Goal: Obtain resource: Download file/media

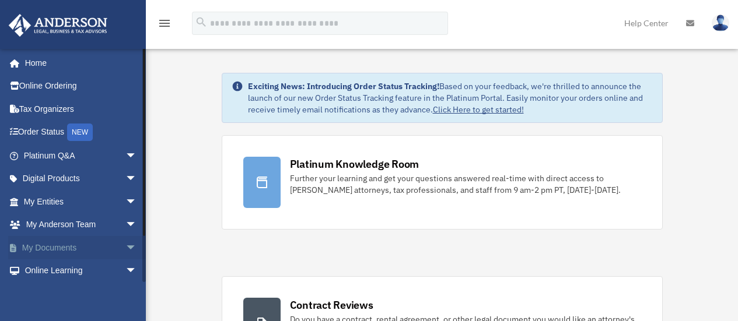
click at [125, 246] on span "arrow_drop_down" at bounding box center [136, 248] width 23 height 24
click at [58, 270] on link "Box" at bounding box center [85, 271] width 138 height 23
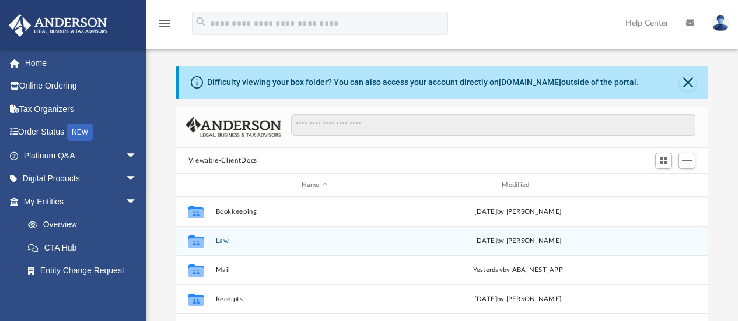
scroll to position [256, 524]
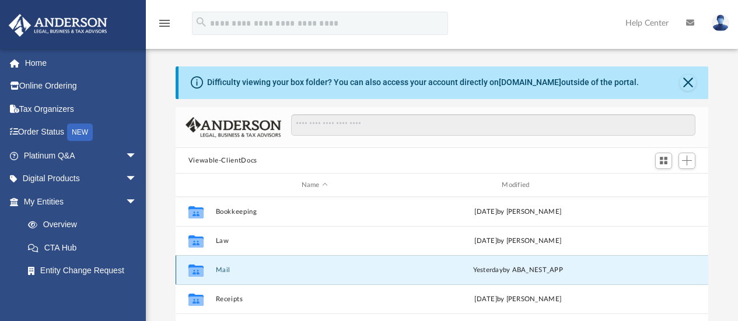
click at [234, 268] on button "Mail" at bounding box center [314, 271] width 198 height 8
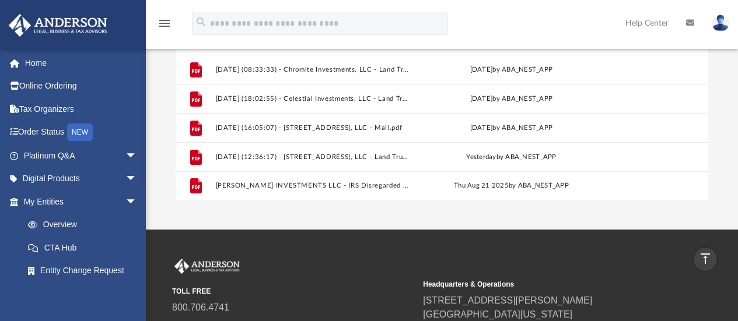
scroll to position [180, 0]
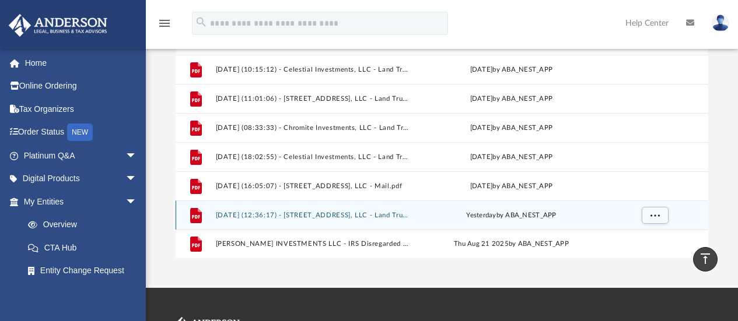
click at [322, 212] on button "[DATE] (12:36:17) - [STREET_ADDRESS], LLC - Land Trust Documents from [PERSON_N…" at bounding box center [312, 216] width 194 height 8
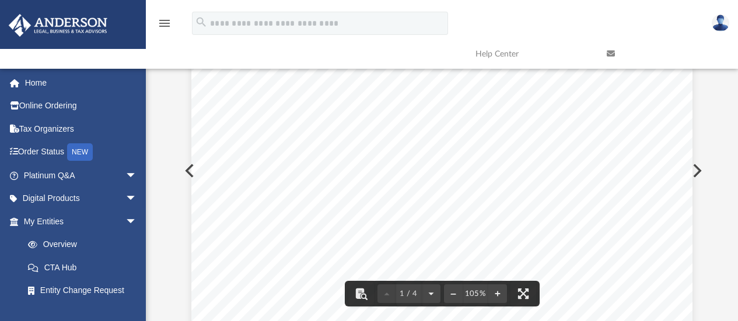
scroll to position [0, 0]
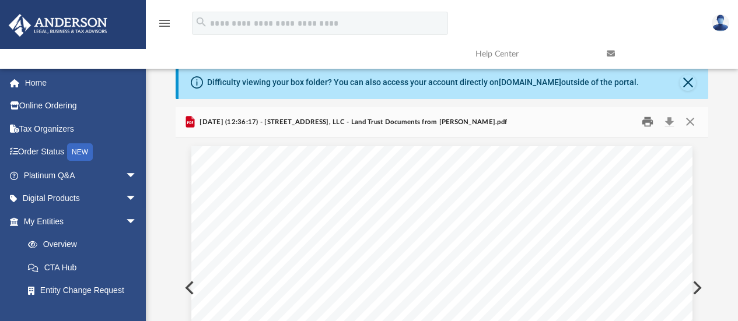
click at [647, 120] on button "Print" at bounding box center [647, 122] width 23 height 18
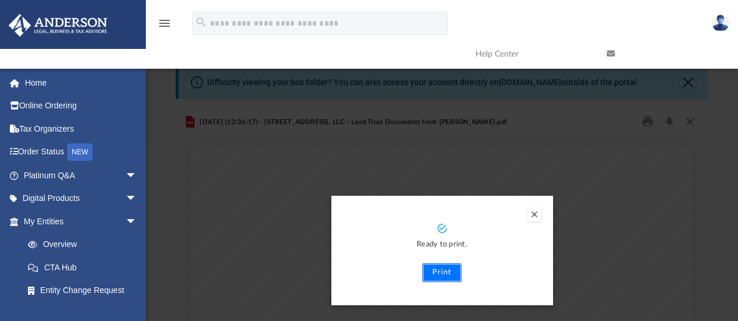
click at [442, 271] on button "Print" at bounding box center [441, 273] width 39 height 19
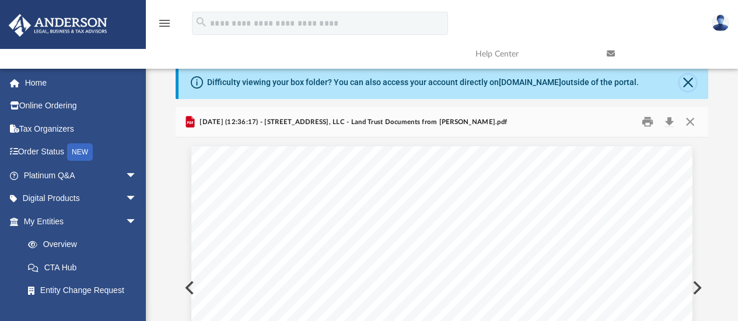
click at [691, 79] on button "Close" at bounding box center [688, 83] width 16 height 16
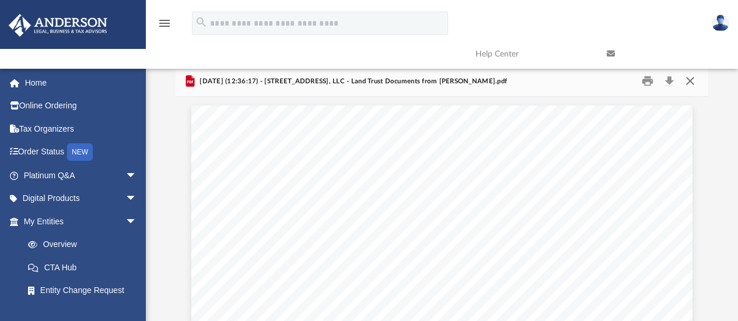
click at [691, 79] on button "Close" at bounding box center [690, 81] width 21 height 18
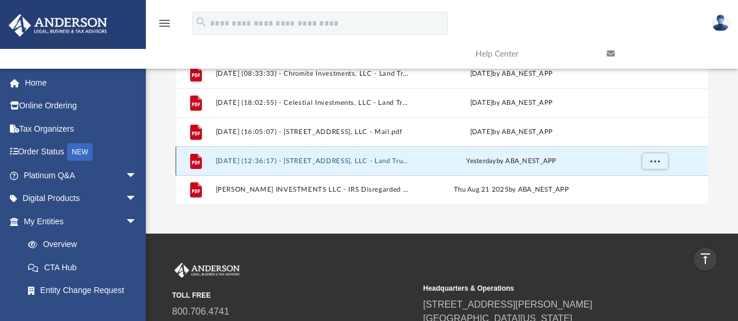
click at [359, 159] on button "[DATE] (12:36:17) - [STREET_ADDRESS], LLC - Land Trust Documents from [PERSON_N…" at bounding box center [312, 161] width 194 height 8
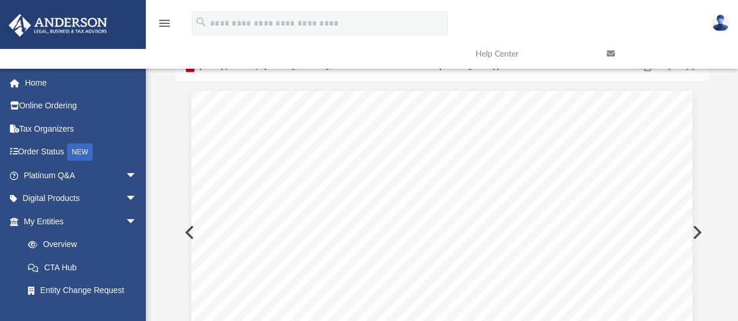
scroll to position [0, 0]
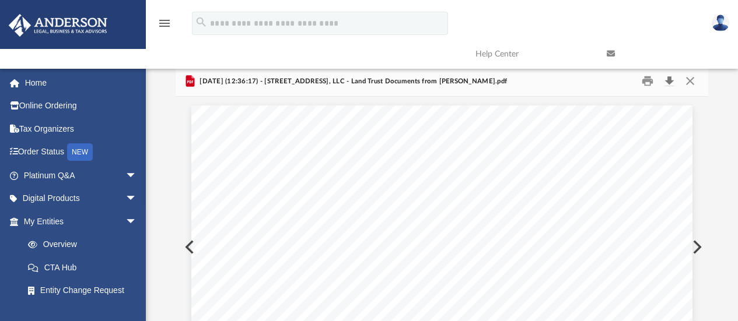
click at [667, 77] on button "Download" at bounding box center [669, 81] width 21 height 18
click at [690, 76] on link at bounding box center [663, 54] width 131 height 46
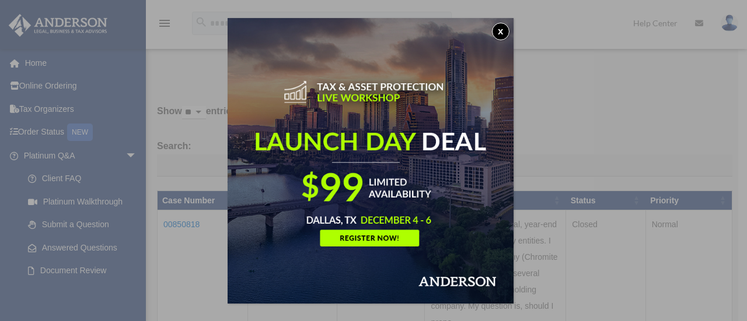
click at [503, 26] on button "x" at bounding box center [500, 31] width 17 height 17
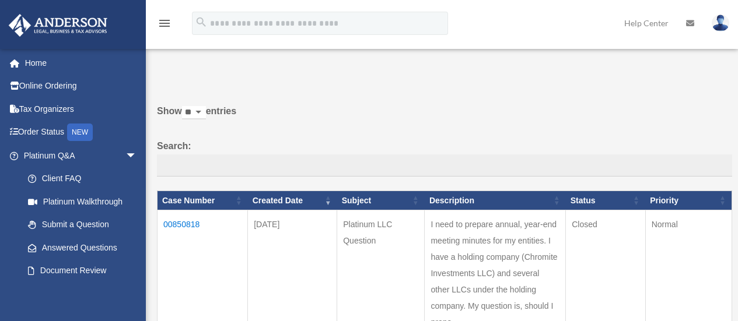
click at [717, 27] on img at bounding box center [720, 23] width 17 height 17
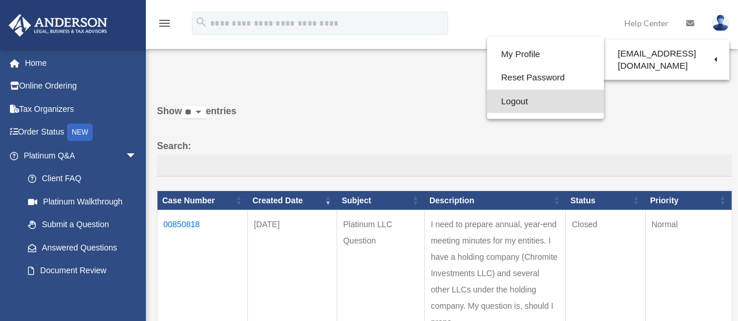
click at [510, 103] on link "Logout" at bounding box center [545, 102] width 117 height 24
